Goal: Information Seeking & Learning: Learn about a topic

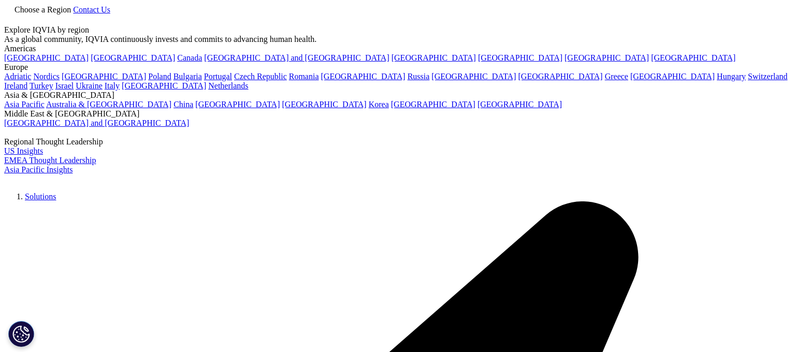
type input "podcast"
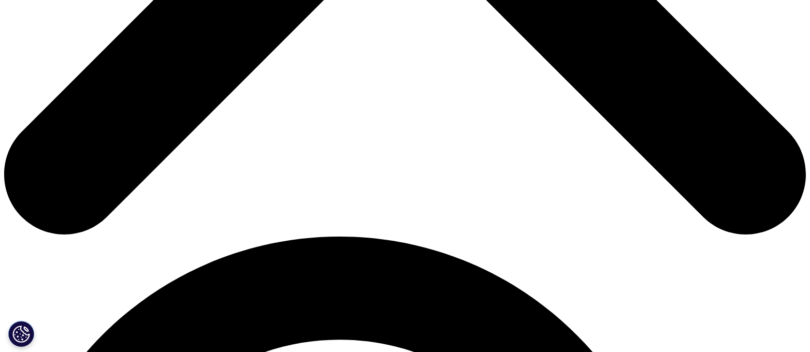
scroll to position [583, 0]
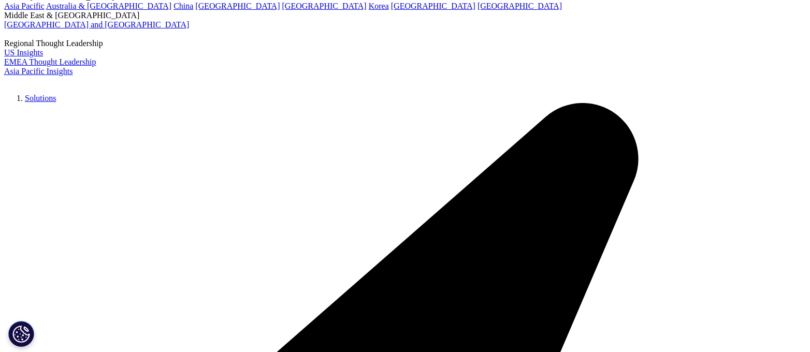
scroll to position [129, 0]
